Goal: Task Accomplishment & Management: Use online tool/utility

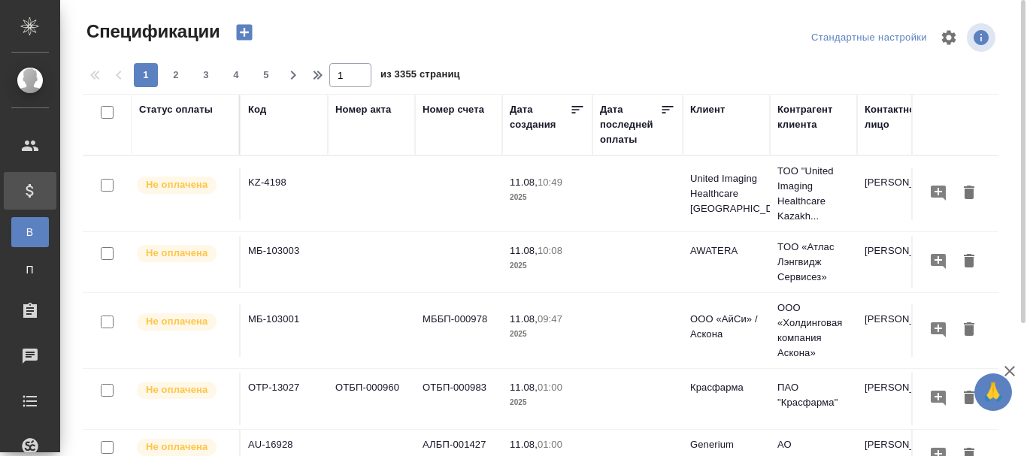
click at [259, 107] on div "Код" at bounding box center [257, 109] width 18 height 15
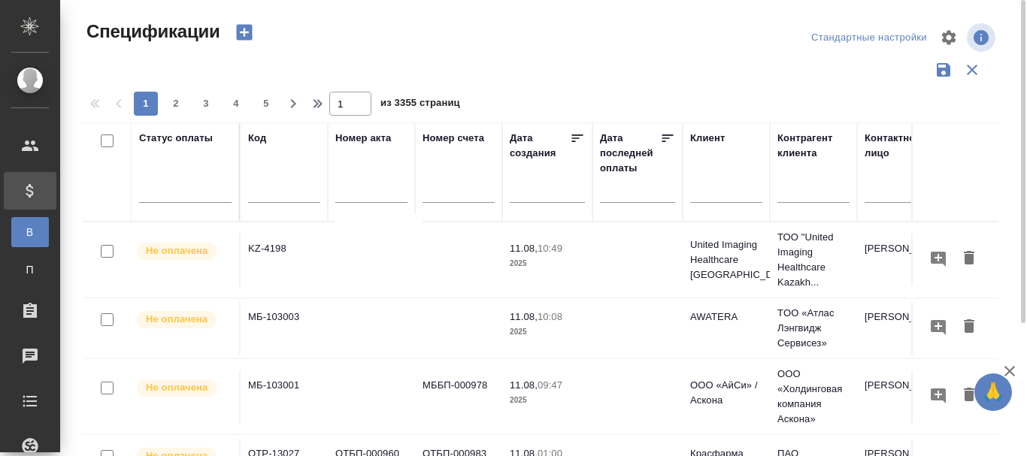
click at [292, 188] on input "text" at bounding box center [284, 192] width 72 height 19
click at [278, 242] on td "KZ-4198" at bounding box center [284, 260] width 87 height 53
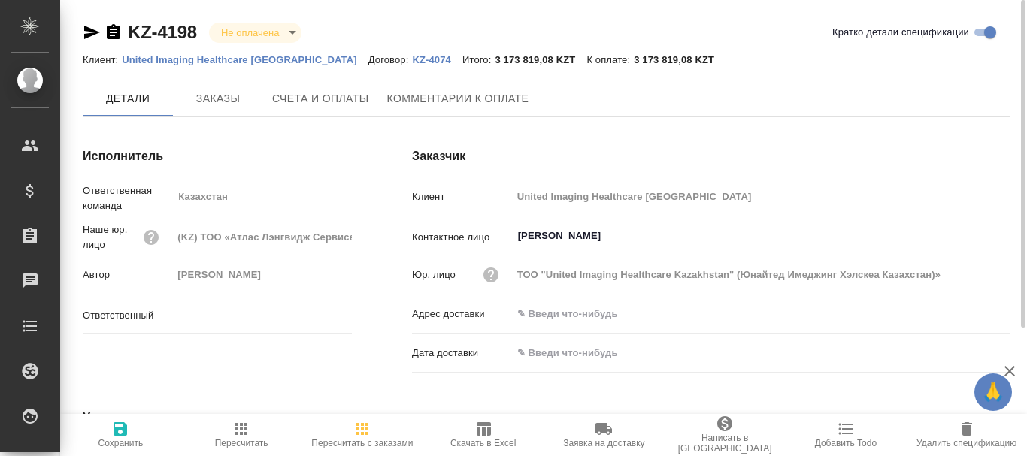
type input "[PERSON_NAME]"
click at [481, 436] on icon "button" at bounding box center [483, 429] width 18 height 18
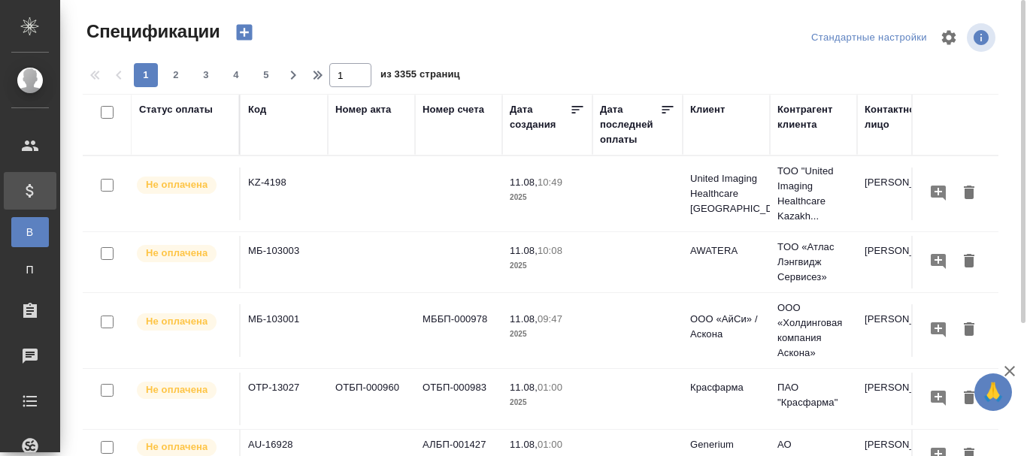
click at [274, 179] on td "KZ-4198" at bounding box center [284, 194] width 87 height 53
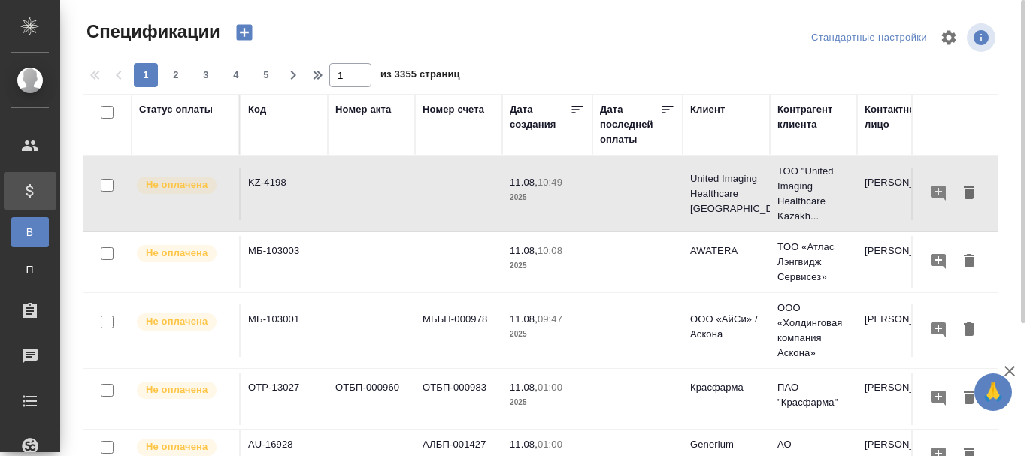
click at [269, 178] on td "KZ-4198" at bounding box center [284, 194] width 87 height 53
click at [269, 179] on td "KZ-4198" at bounding box center [284, 194] width 87 height 53
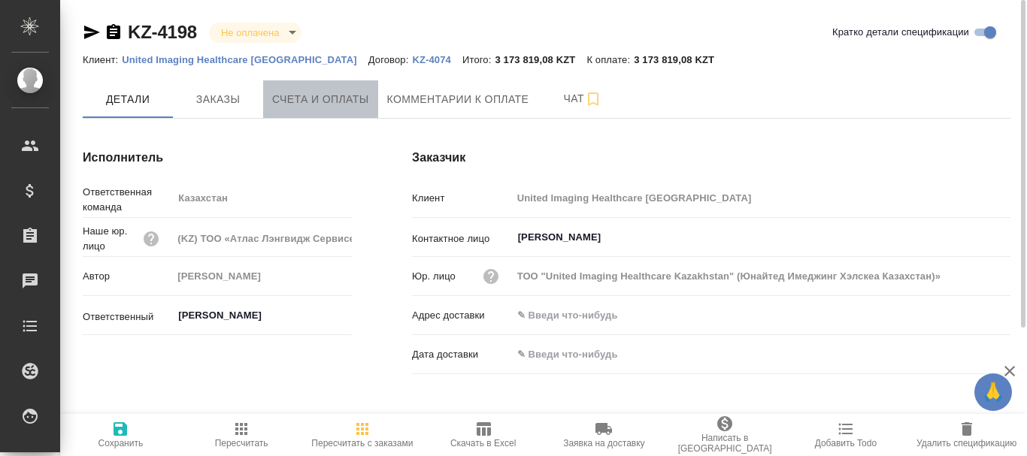
click at [322, 101] on span "Счета и оплаты" at bounding box center [320, 99] width 97 height 19
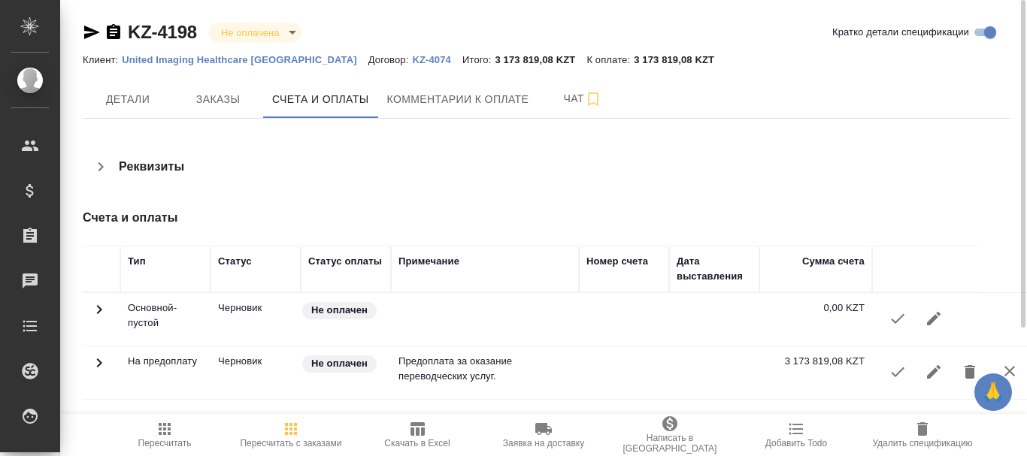
scroll to position [30, 0]
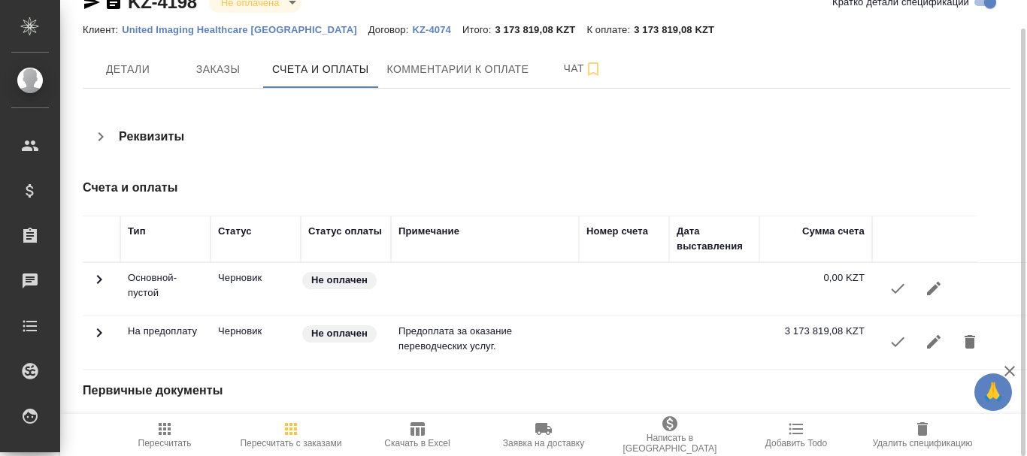
click at [895, 340] on icon "button" at bounding box center [898, 342] width 18 height 18
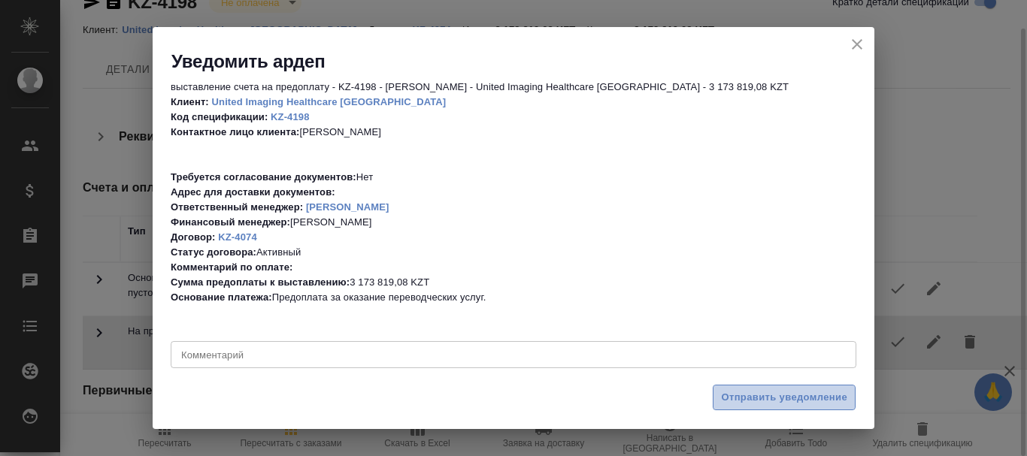
click at [792, 397] on span "Отправить уведомление" at bounding box center [784, 397] width 126 height 17
